Goal: Task Accomplishment & Management: Manage account settings

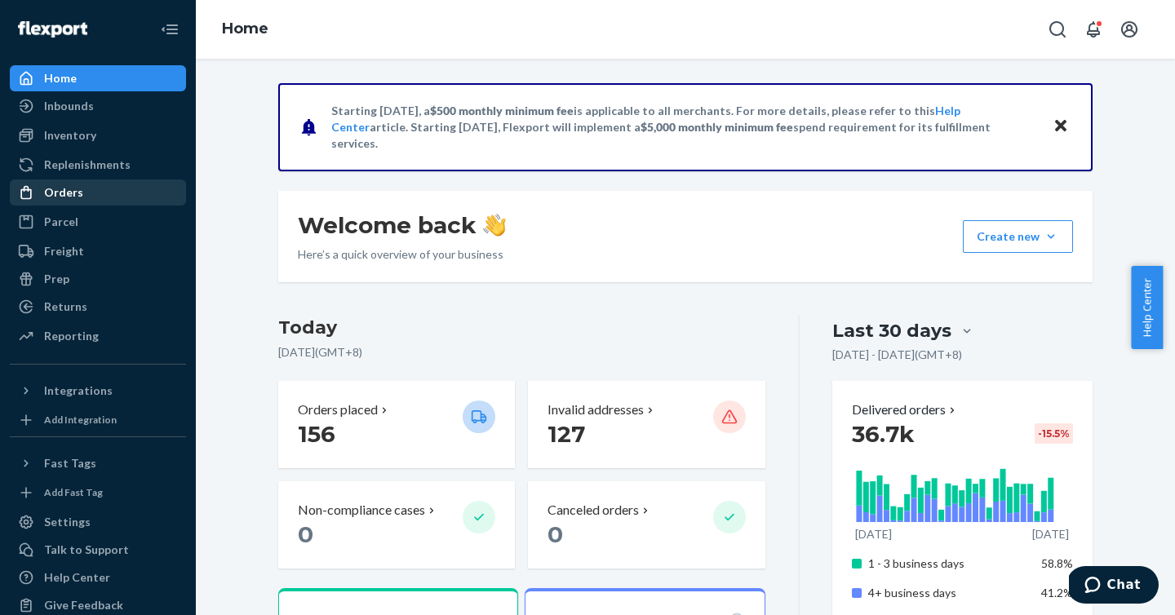
click at [74, 198] on div "Orders" at bounding box center [63, 192] width 39 height 16
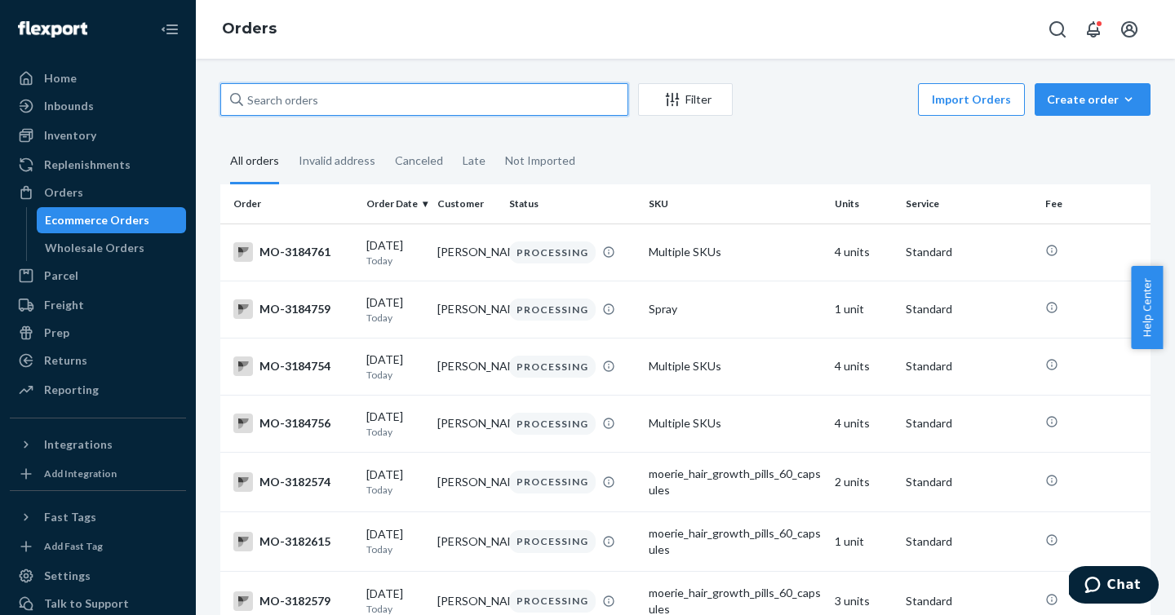
click at [410, 97] on input "text" at bounding box center [424, 99] width 408 height 33
paste input "3181495"
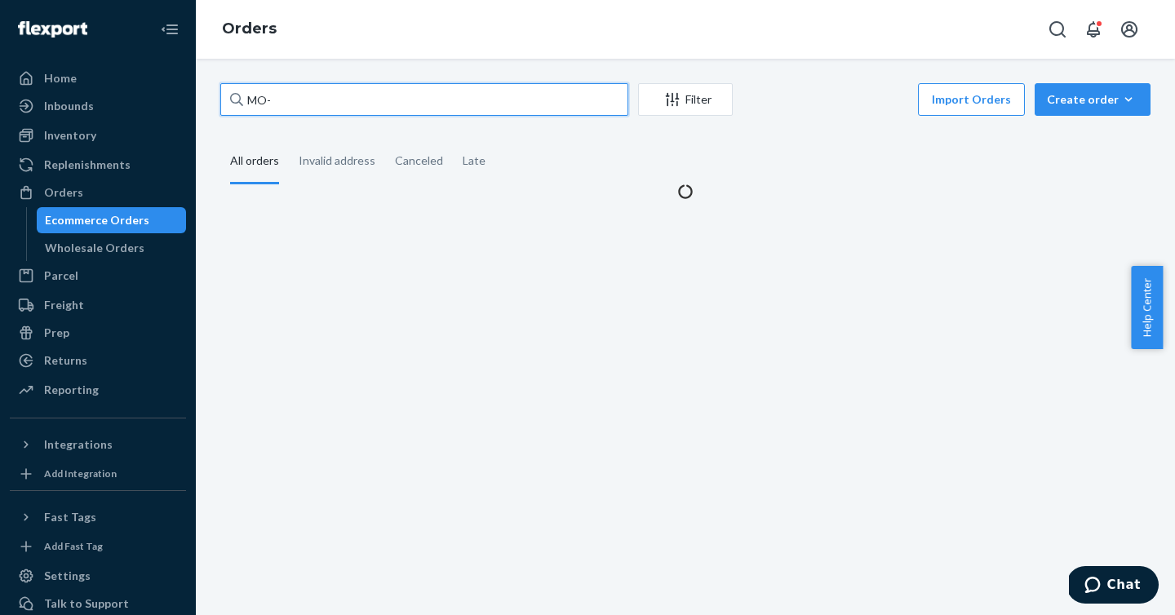
paste input "3181495"
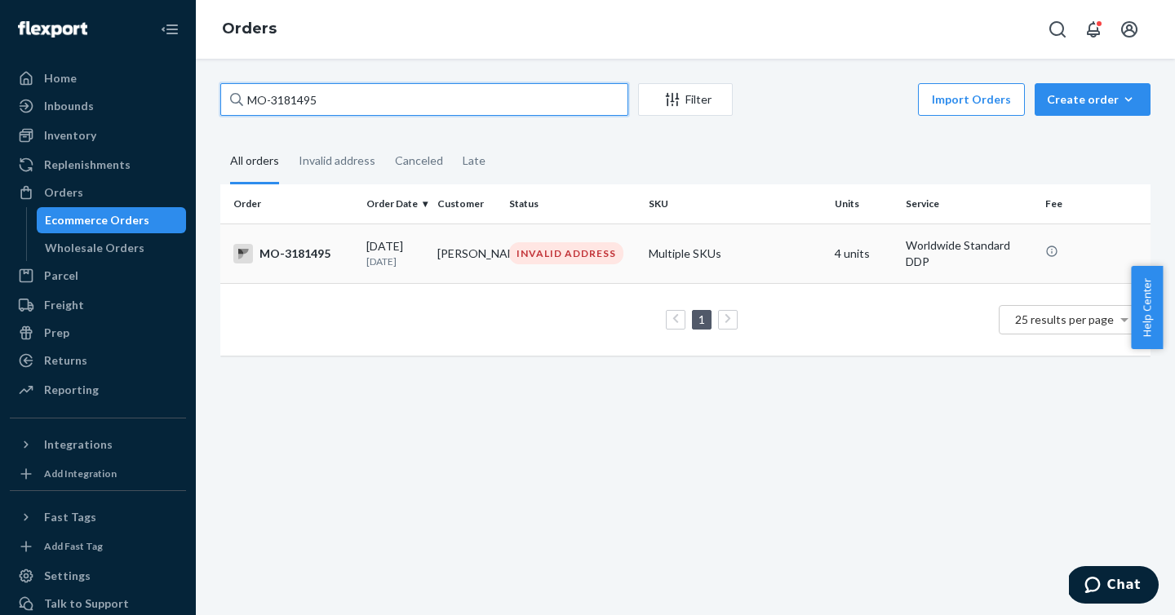
type input "MO-3181495"
click at [300, 257] on div "MO-3181495" at bounding box center [293, 254] width 120 height 20
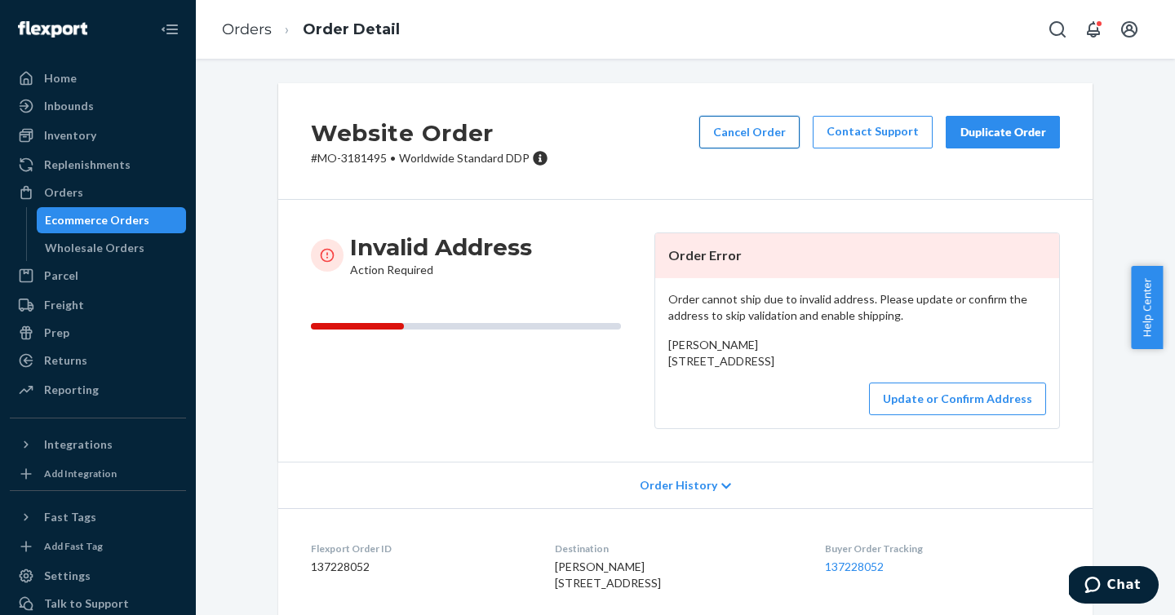
click at [780, 131] on button "Cancel Order" at bounding box center [750, 132] width 100 height 33
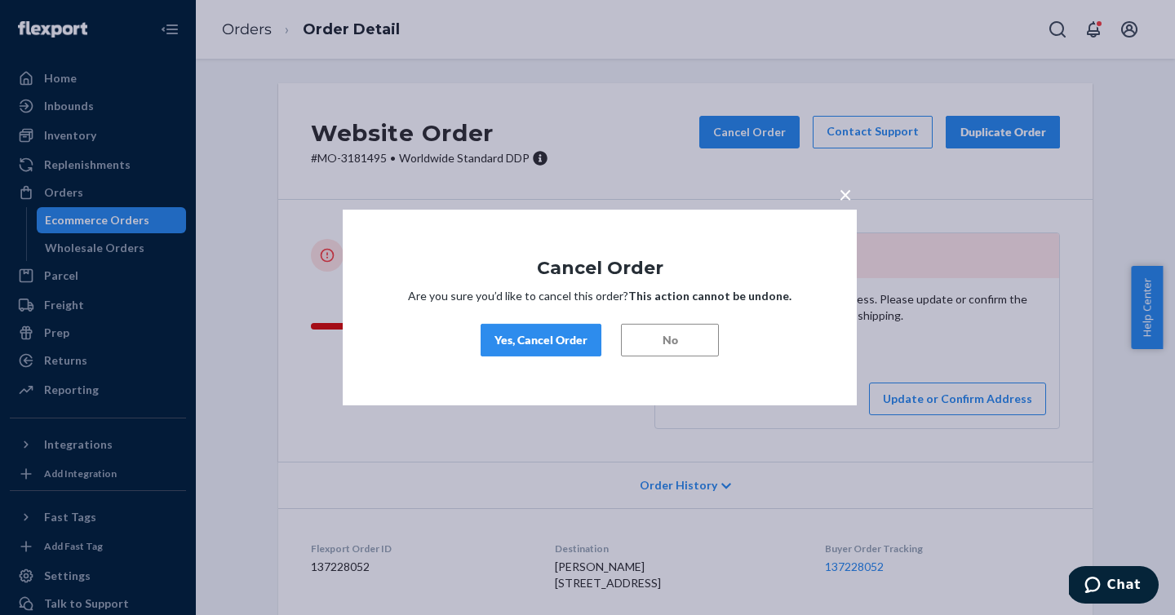
click at [554, 331] on button "Yes, Cancel Order" at bounding box center [541, 340] width 121 height 33
